Goal: Task Accomplishment & Management: Use online tool/utility

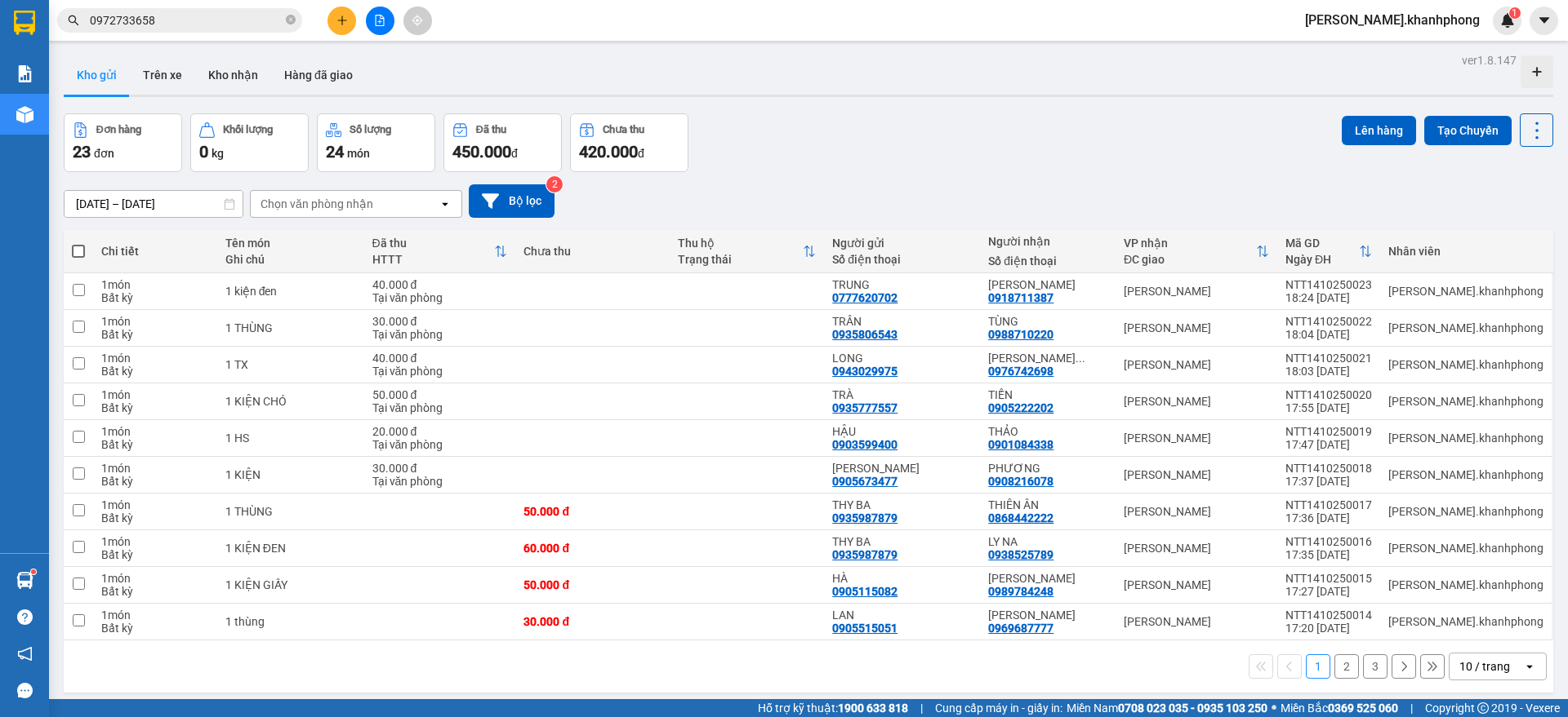
click at [1486, 669] on div "10 / trang" at bounding box center [1484, 667] width 51 height 17
click at [1480, 634] on span "100 / trang" at bounding box center [1476, 631] width 59 height 17
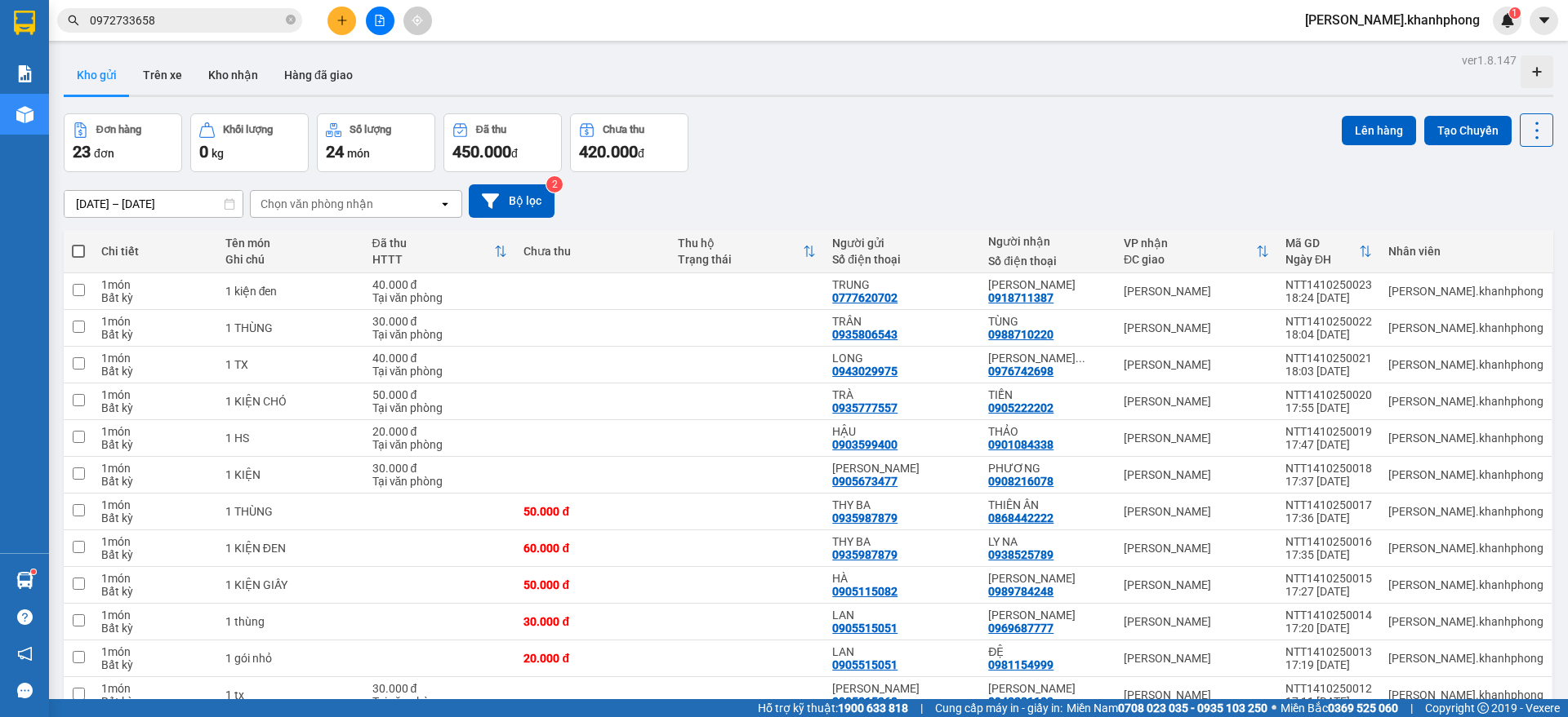
click at [77, 247] on span at bounding box center [78, 250] width 13 height 13
click at [79, 244] on input "checkbox" at bounding box center [79, 244] width 0 height 0
checkbox input "true"
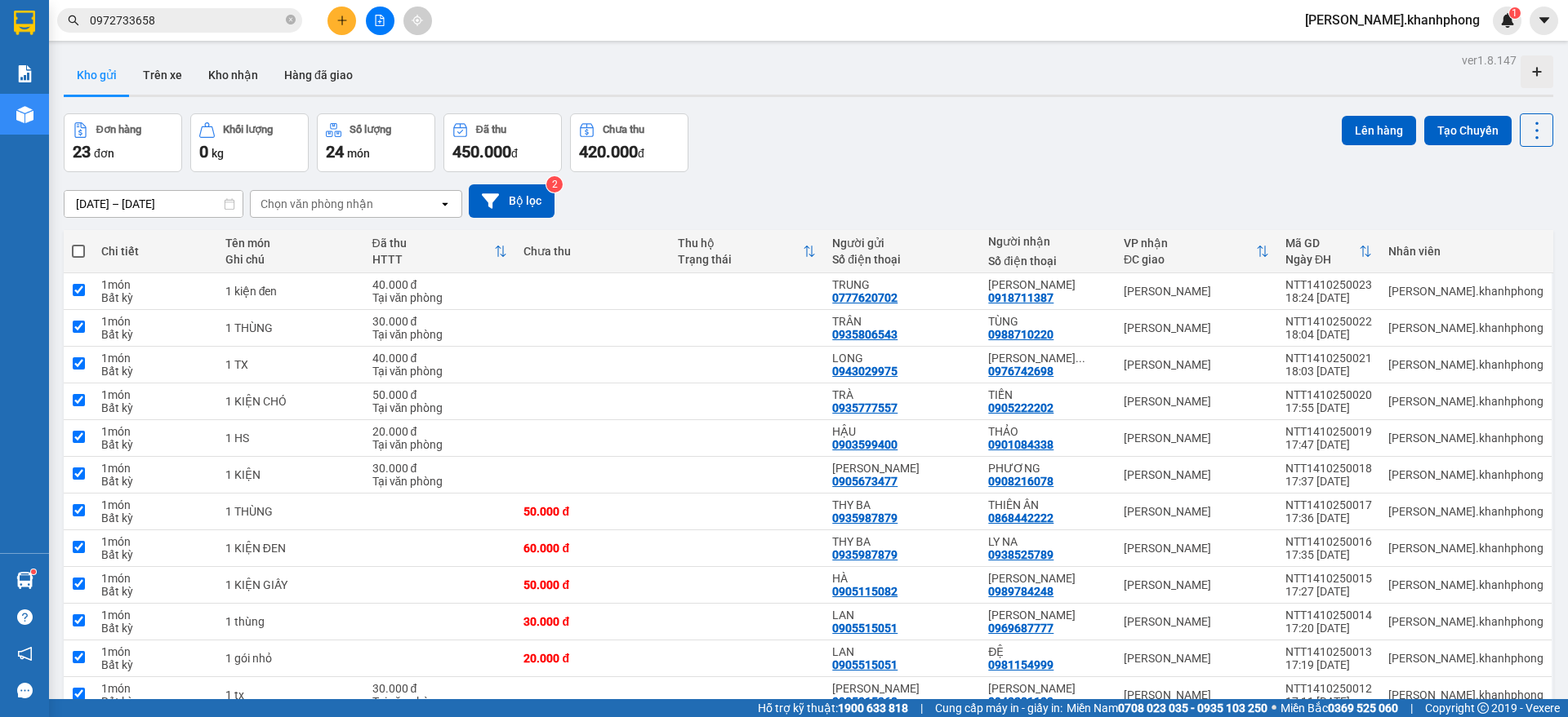
checkbox input "true"
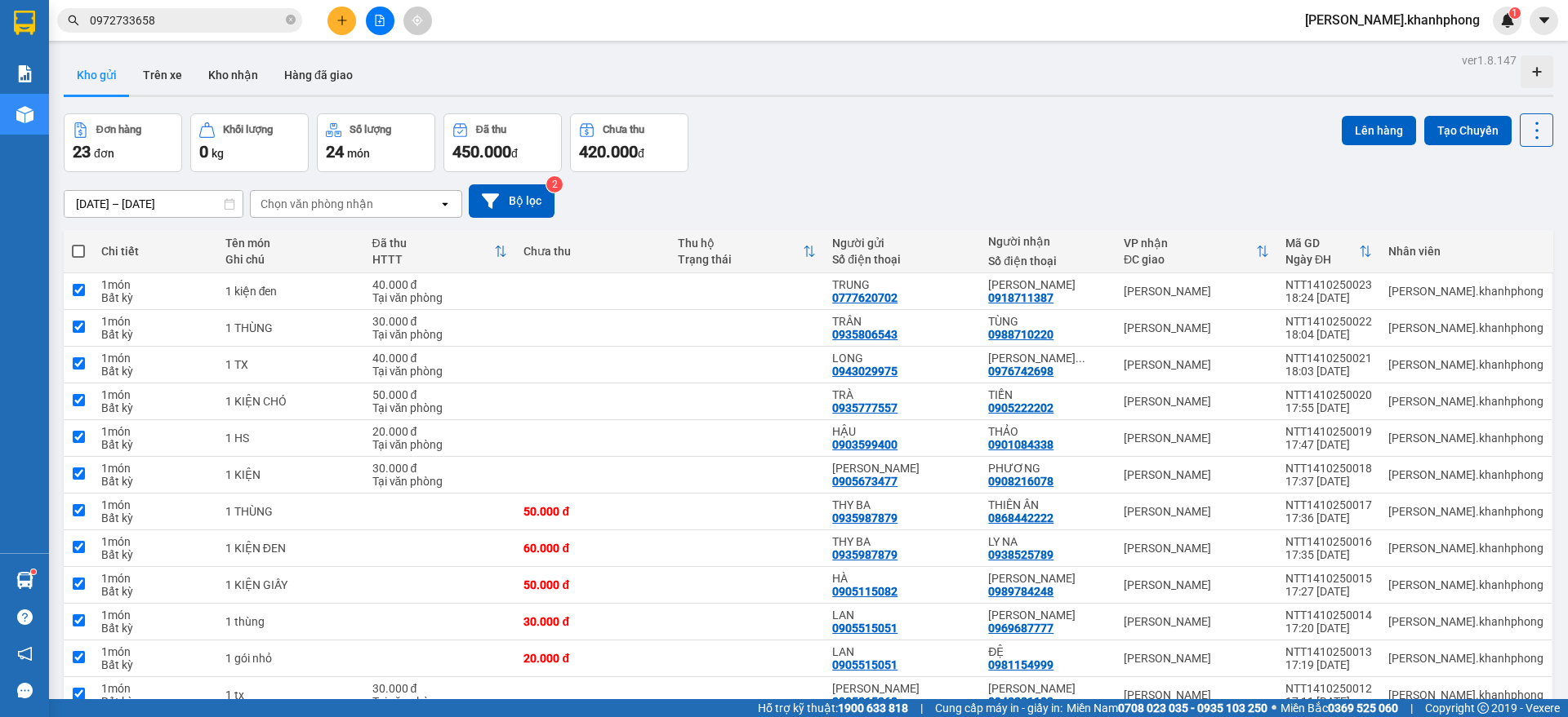
checkbox input "true"
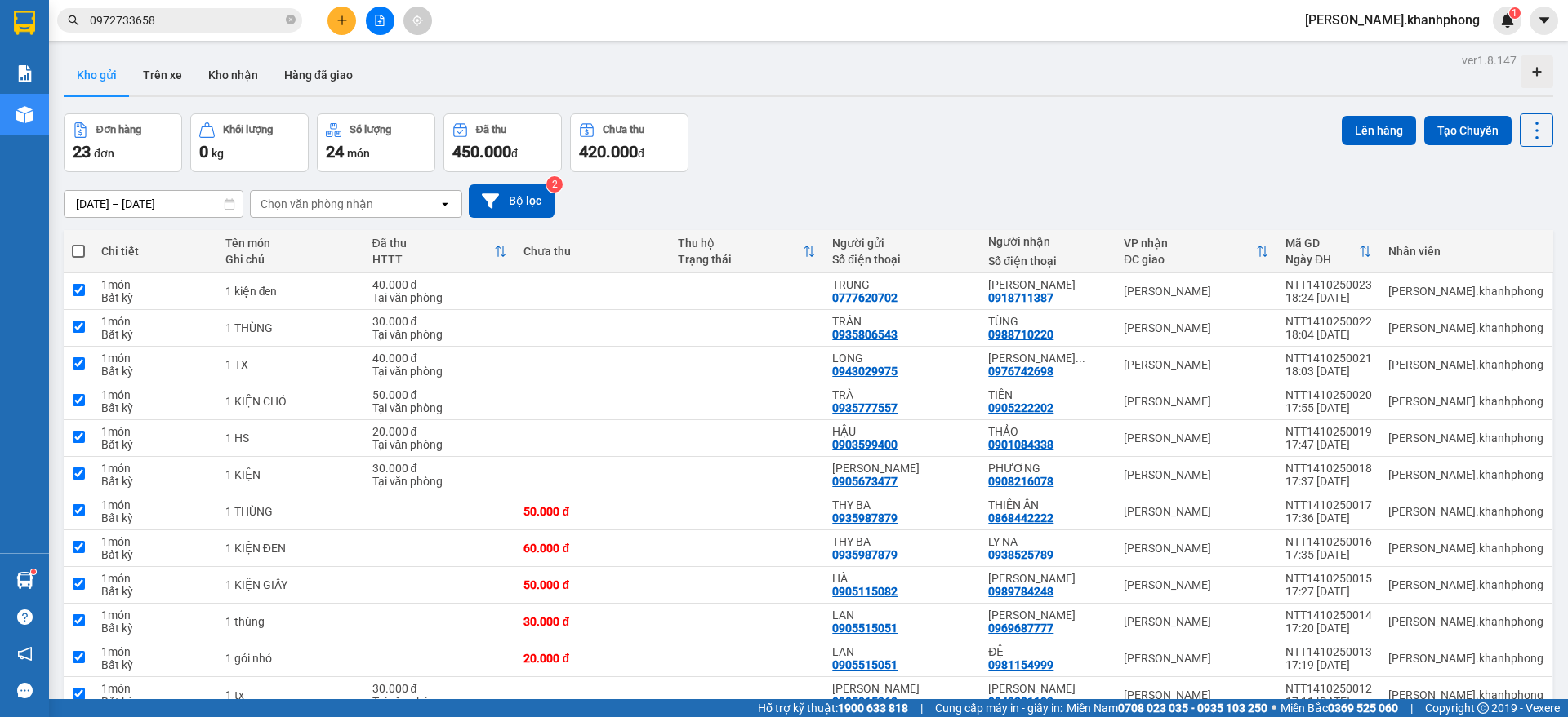
checkbox input "true"
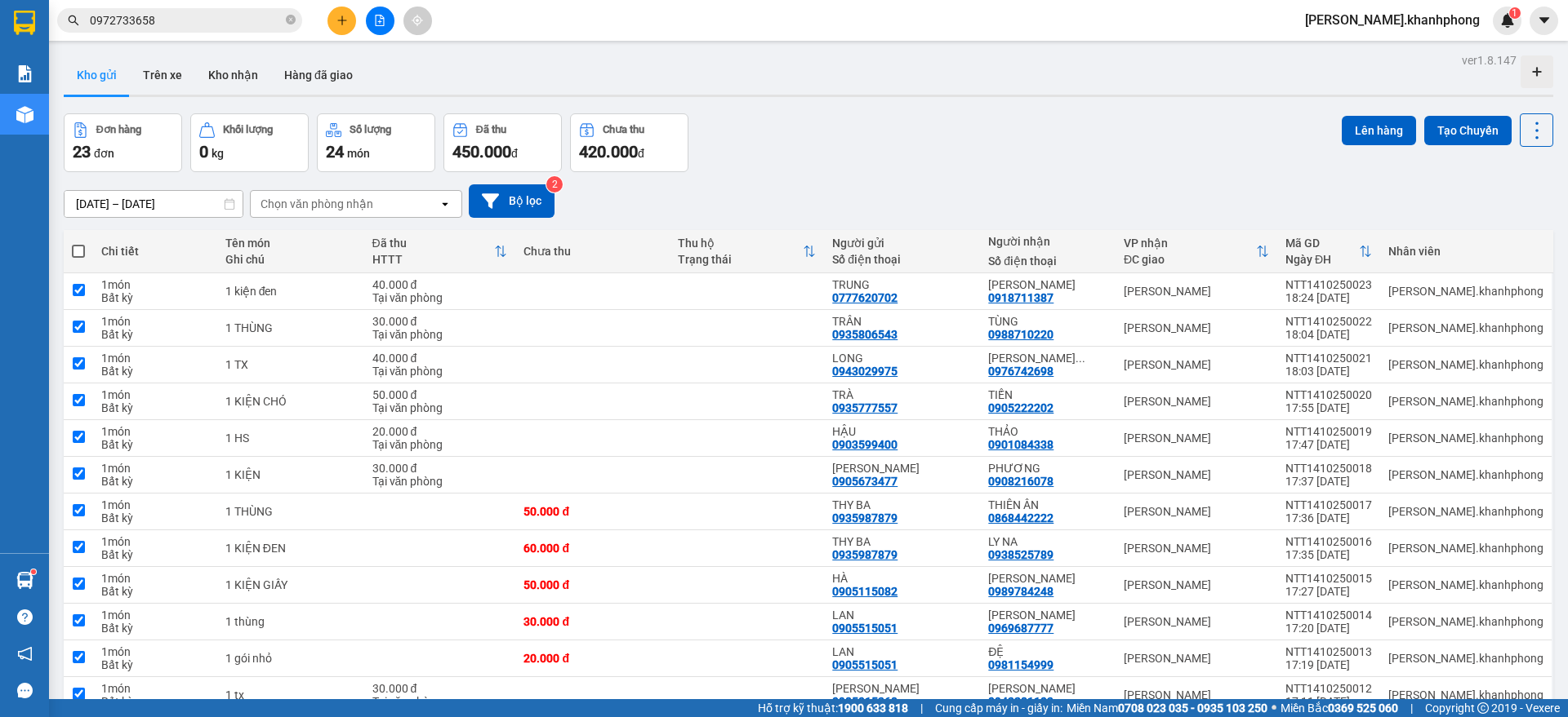
checkbox input "true"
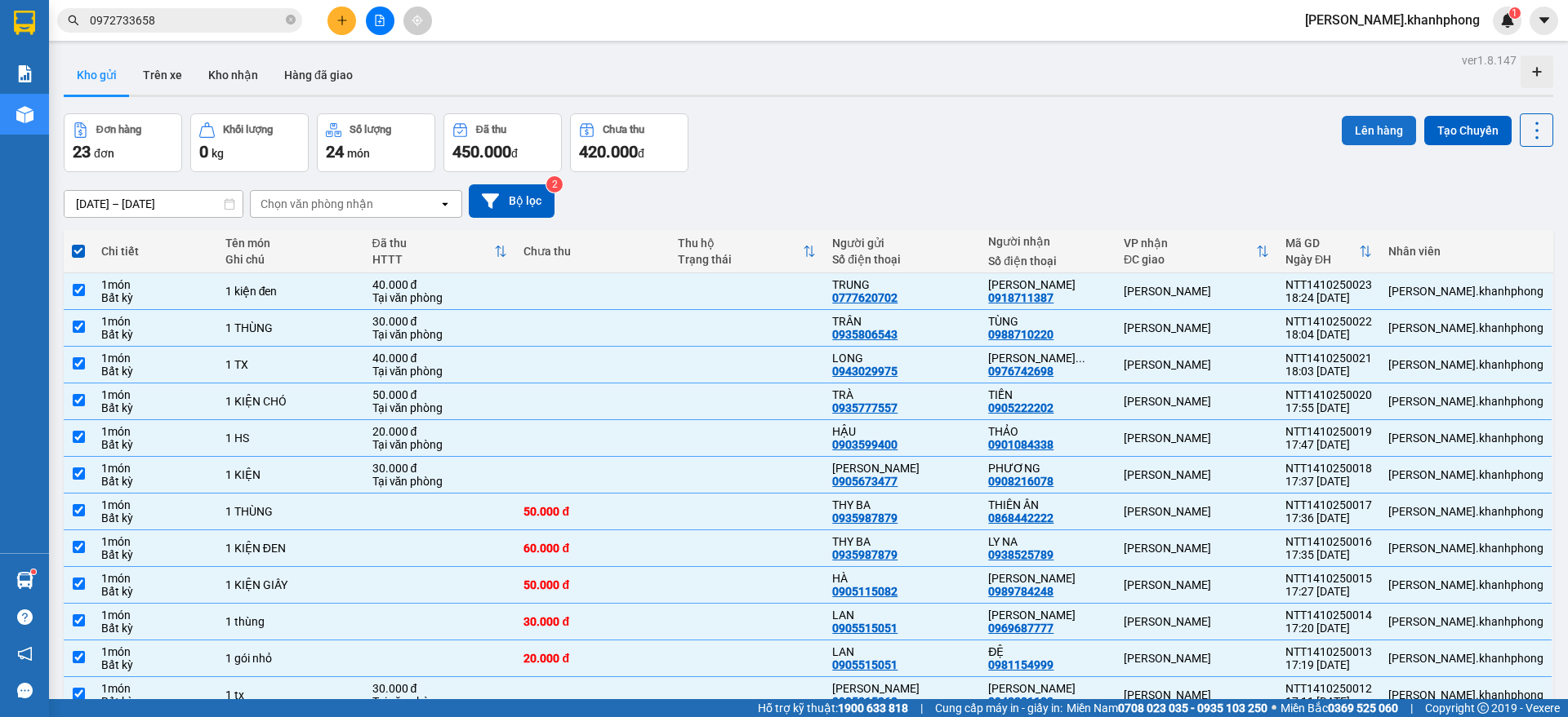
click at [1362, 127] on button "Lên hàng" at bounding box center [1378, 131] width 75 height 29
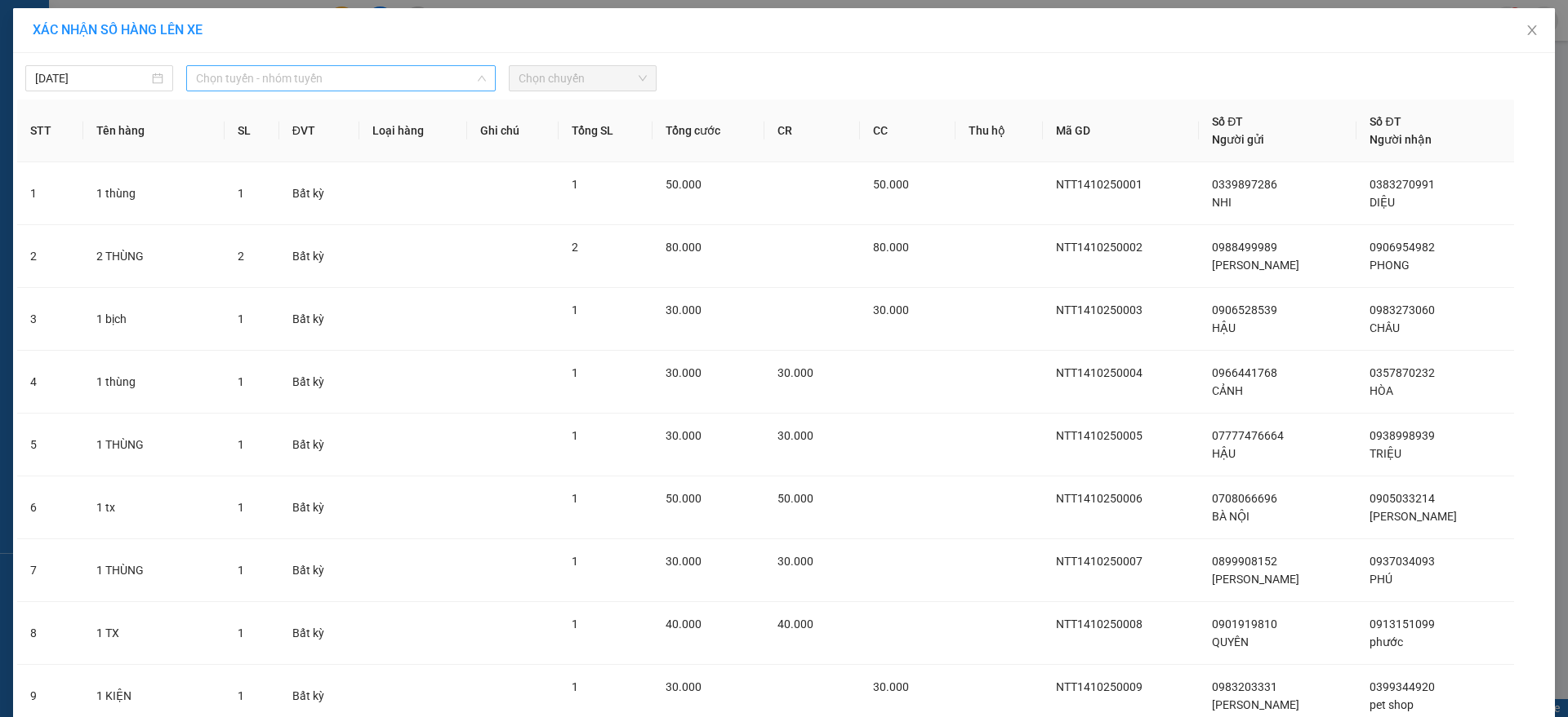
click at [288, 77] on span "Chọn tuyến - nhóm tuyến" at bounding box center [340, 78] width 290 height 25
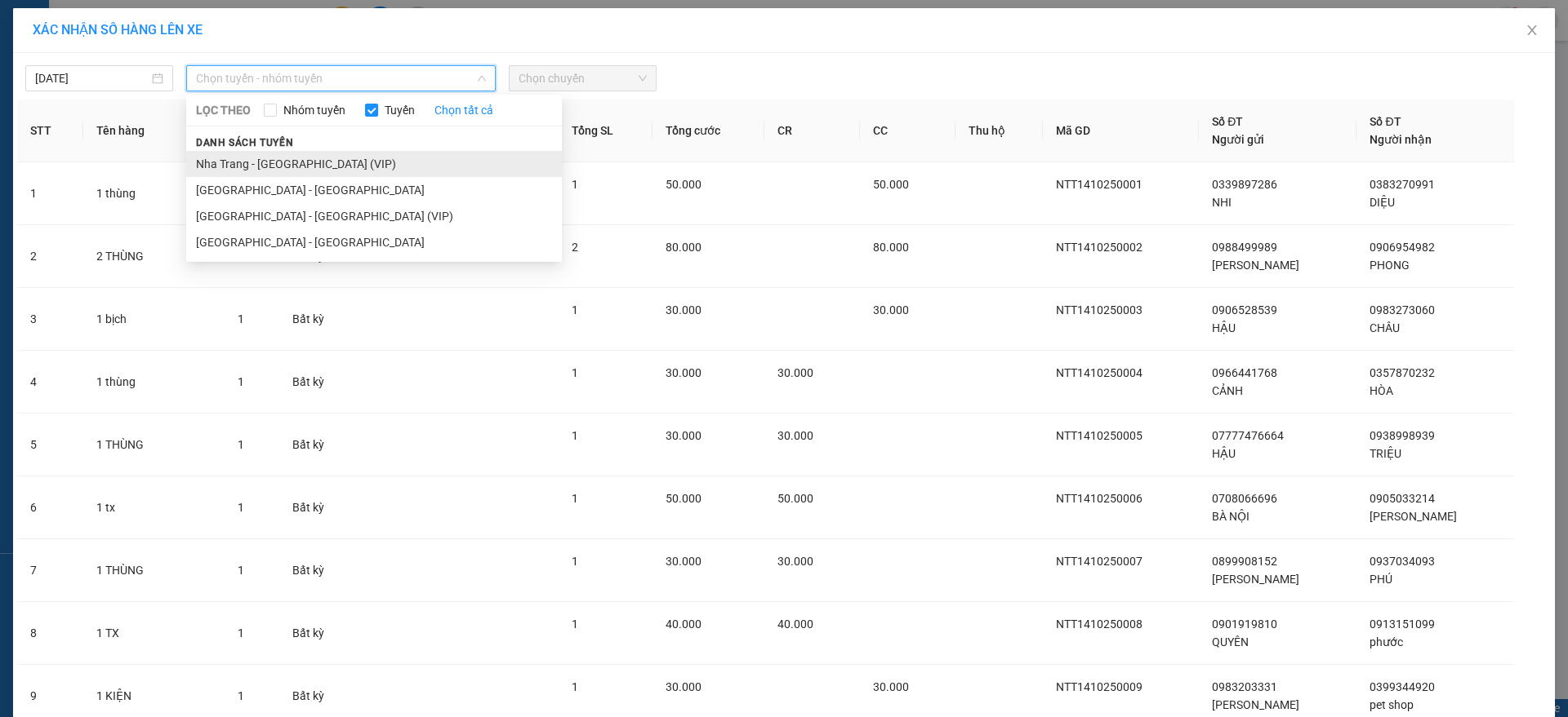
click at [265, 164] on li "Nha Trang - [GEOGRAPHIC_DATA] (VIP)" at bounding box center [373, 164] width 375 height 27
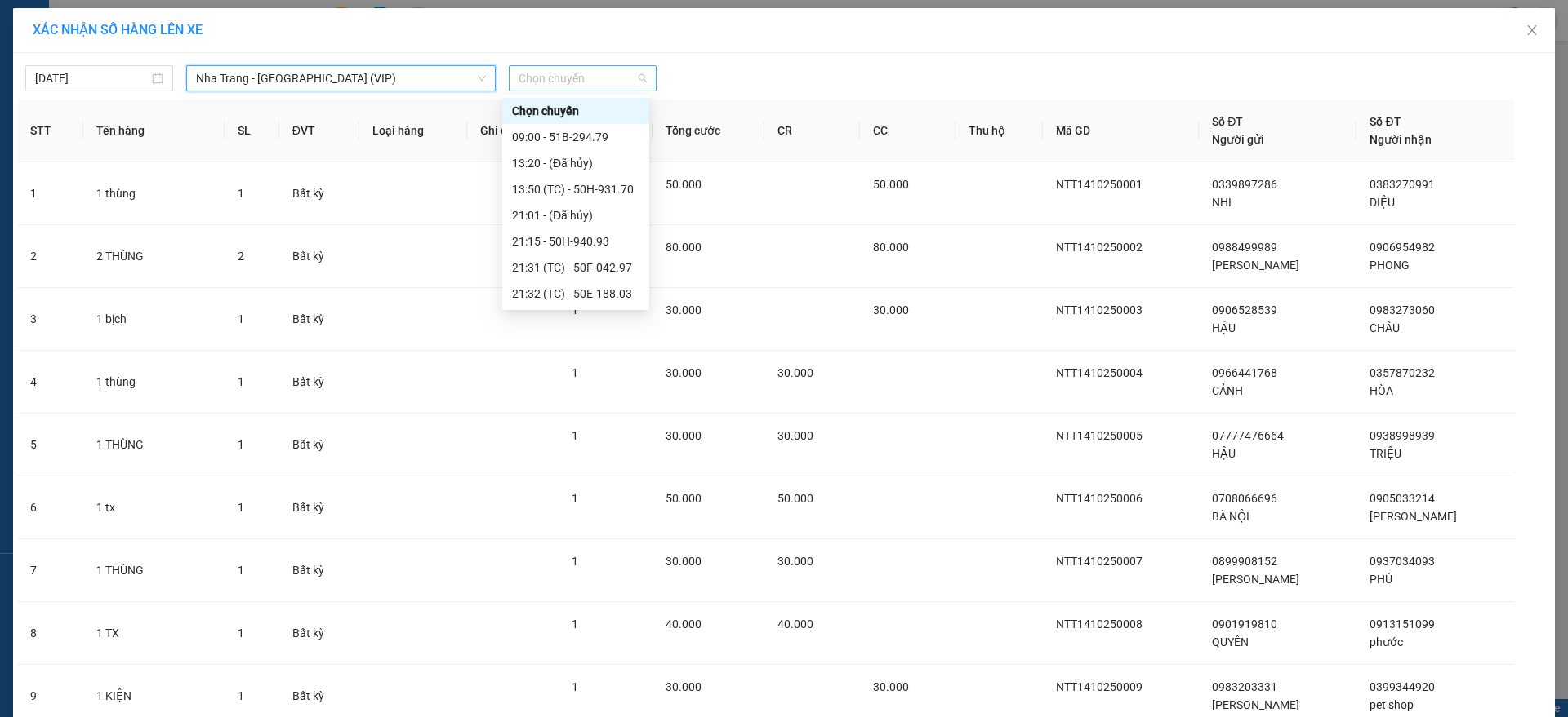
click at [541, 80] on span "Chọn chuyến" at bounding box center [583, 78] width 128 height 25
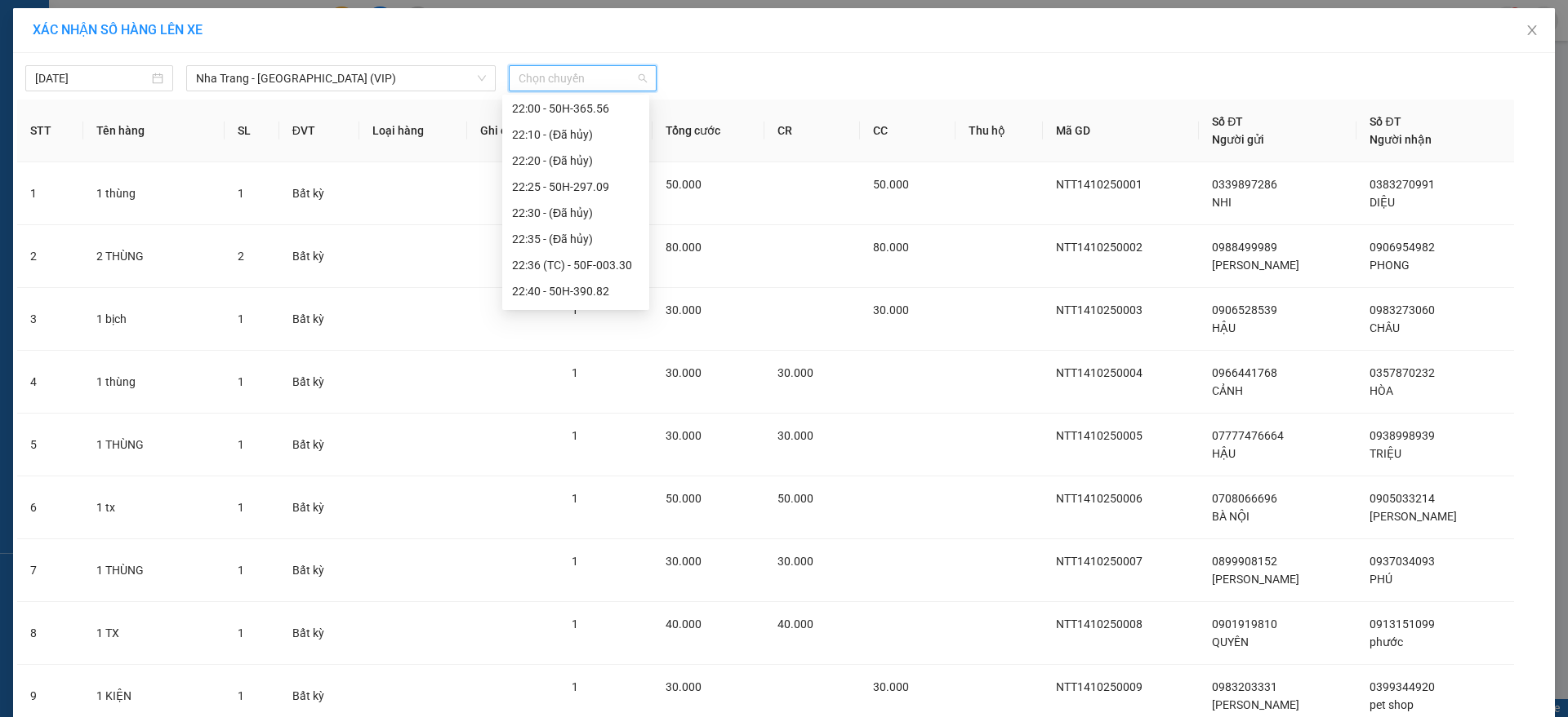
scroll to position [496, 0]
click at [610, 286] on div "23:05 (TC) - 51B-294.79" at bounding box center [576, 294] width 128 height 18
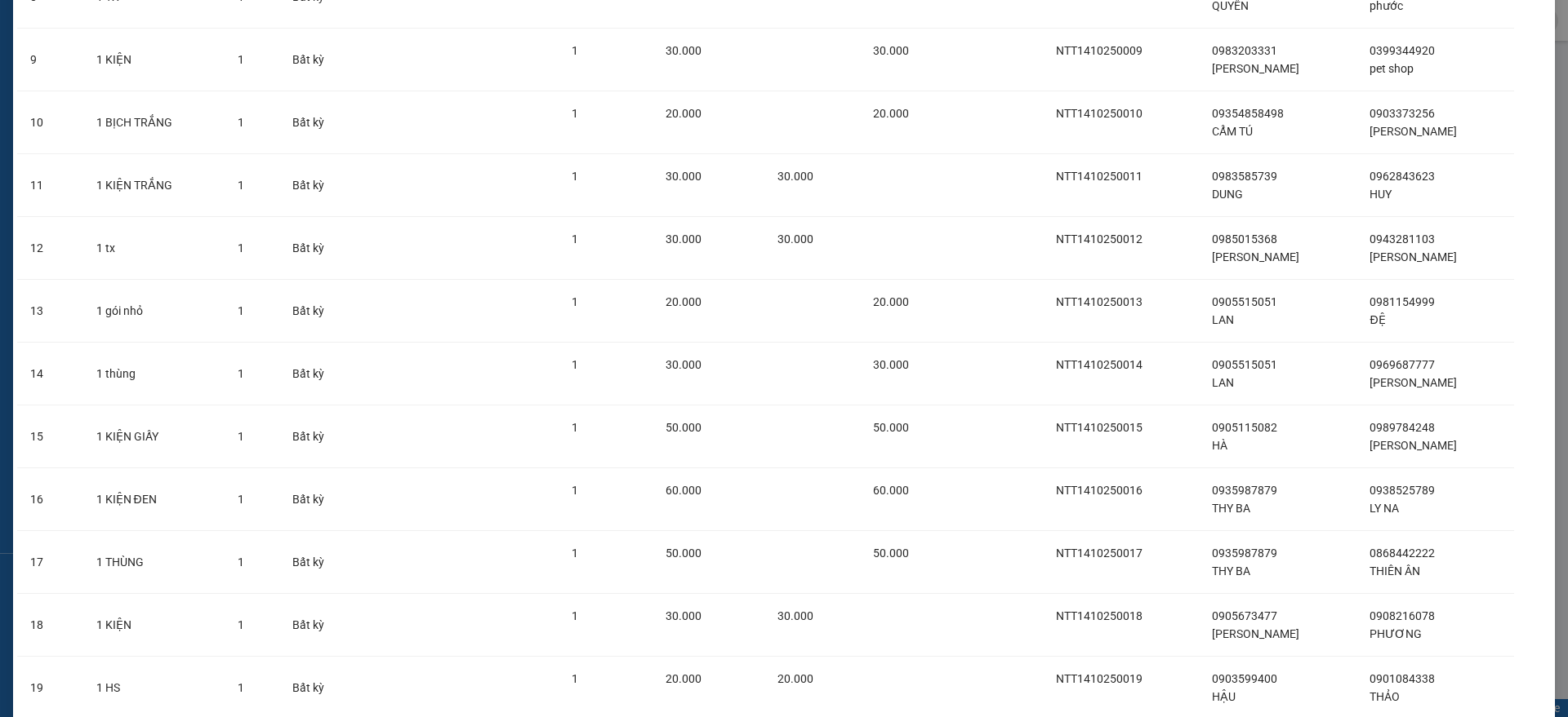
scroll to position [1020, 0]
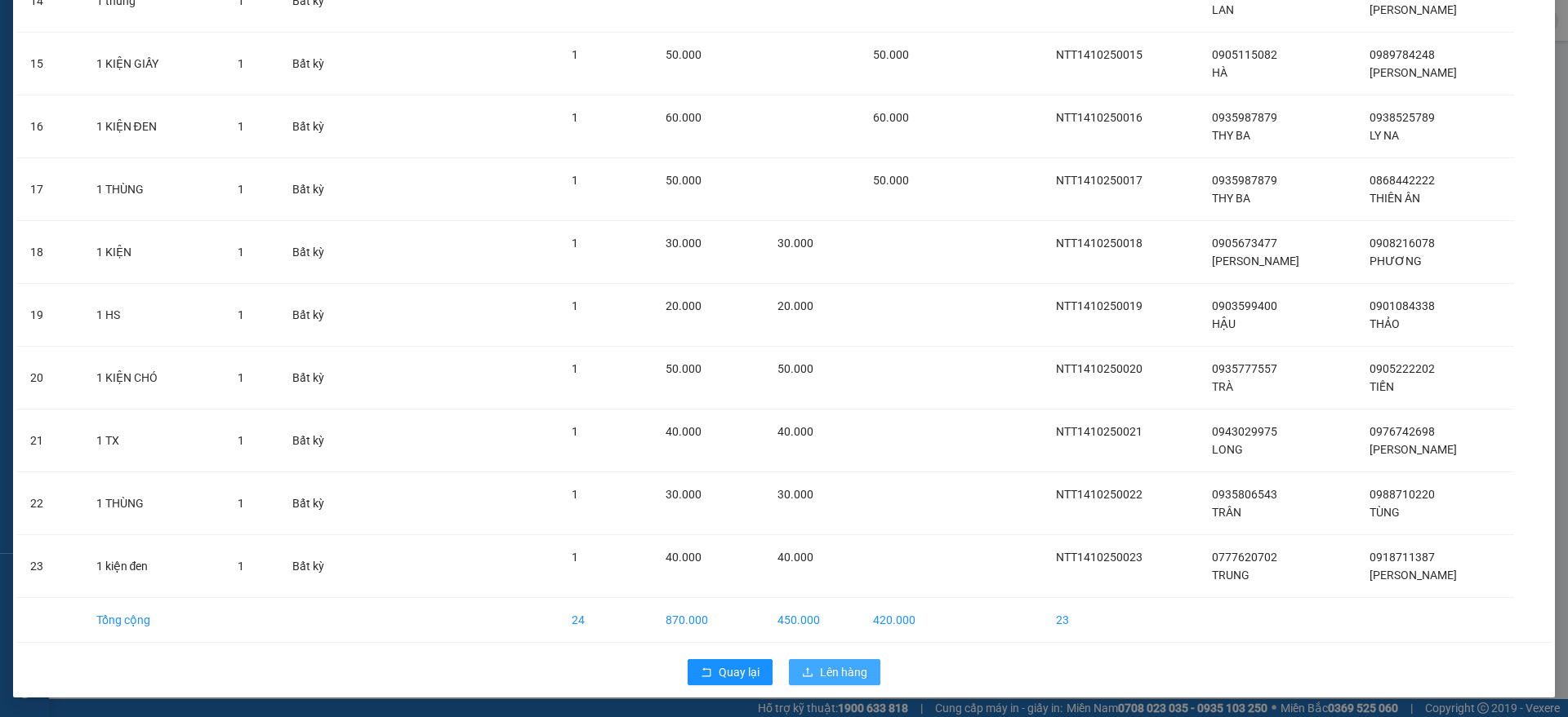
click at [834, 674] on span "Lên hàng" at bounding box center [843, 673] width 47 height 18
